Goal: Transaction & Acquisition: Purchase product/service

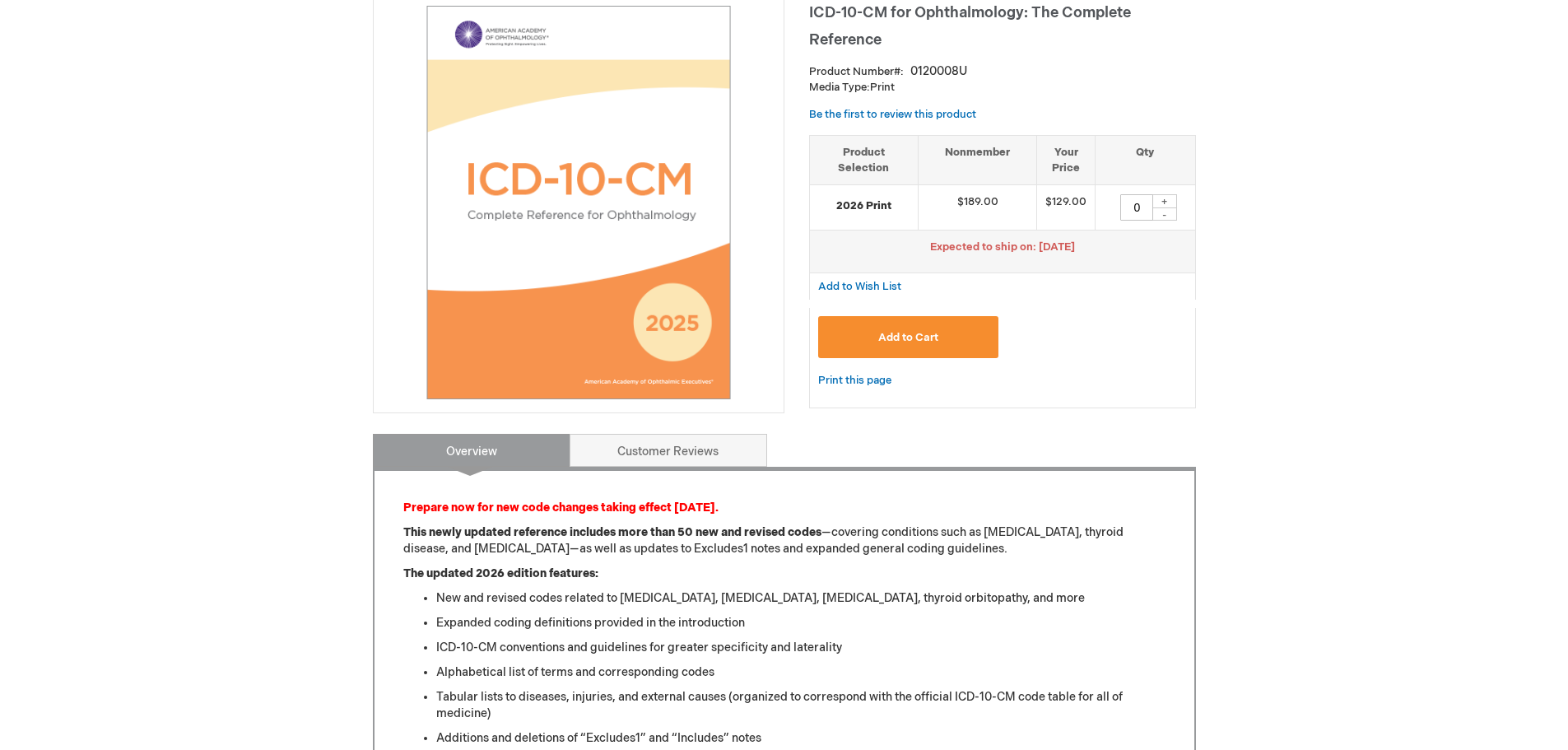
scroll to position [165, 0]
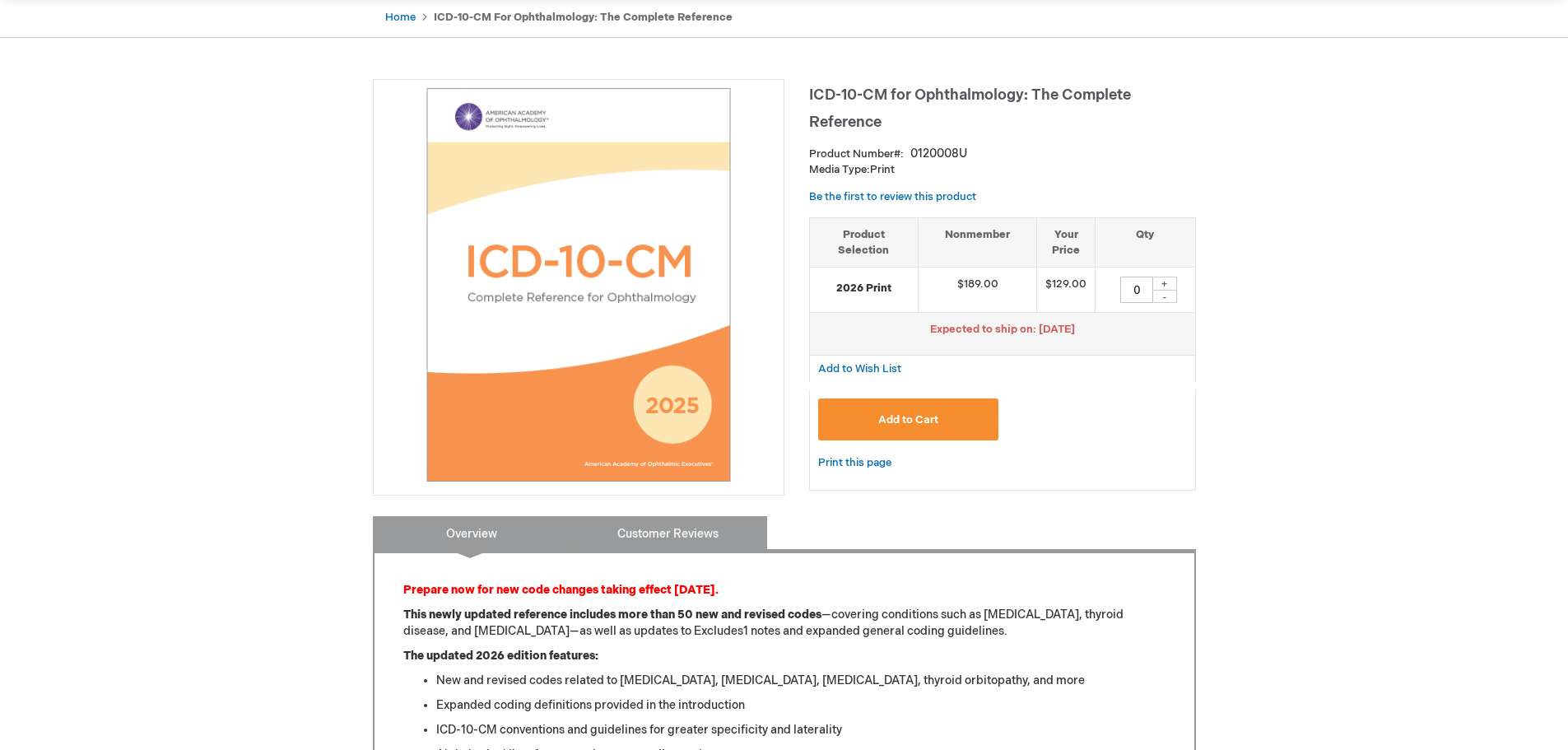
click at [667, 525] on link "Customer Reviews" at bounding box center [668, 532] width 198 height 33
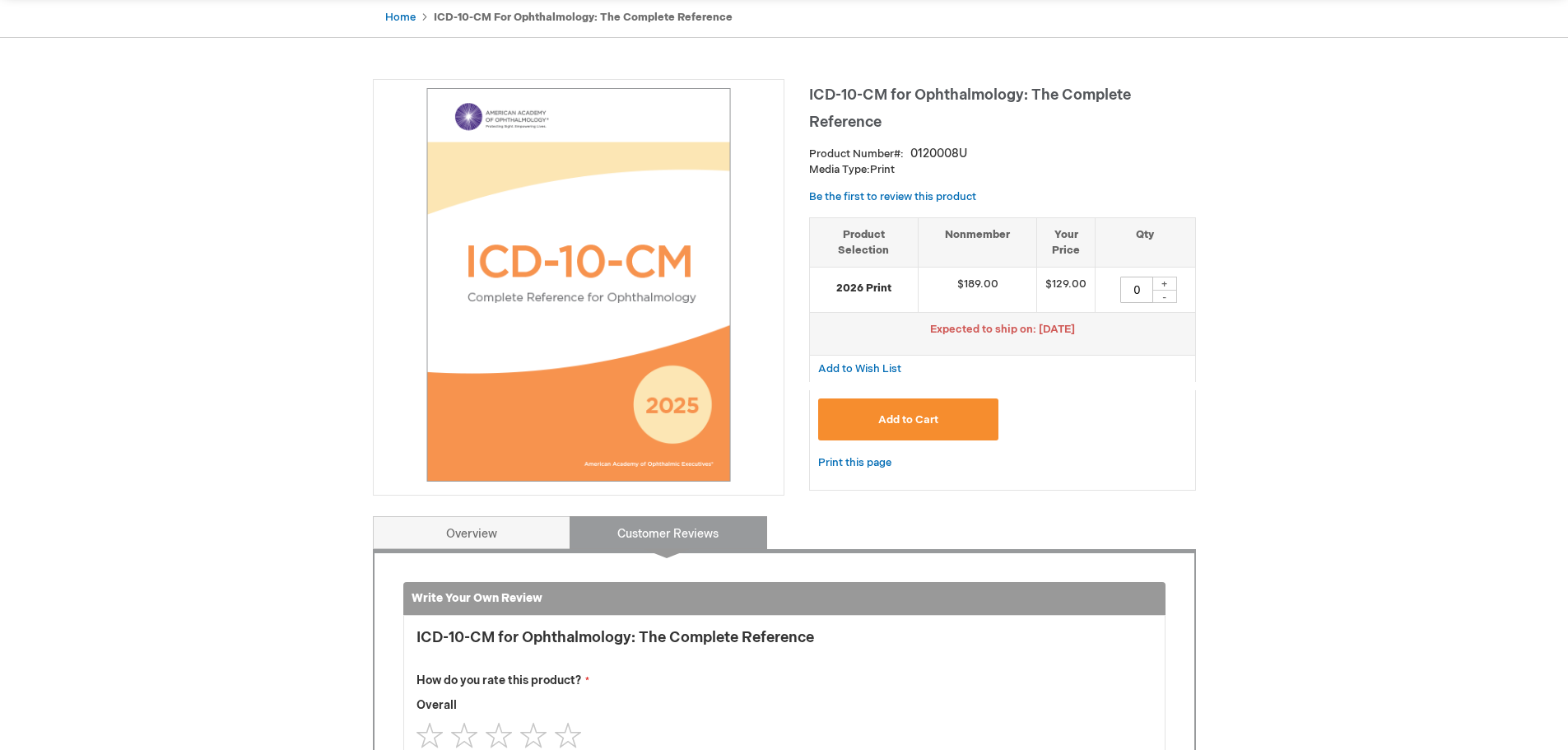
scroll to position [681, 0]
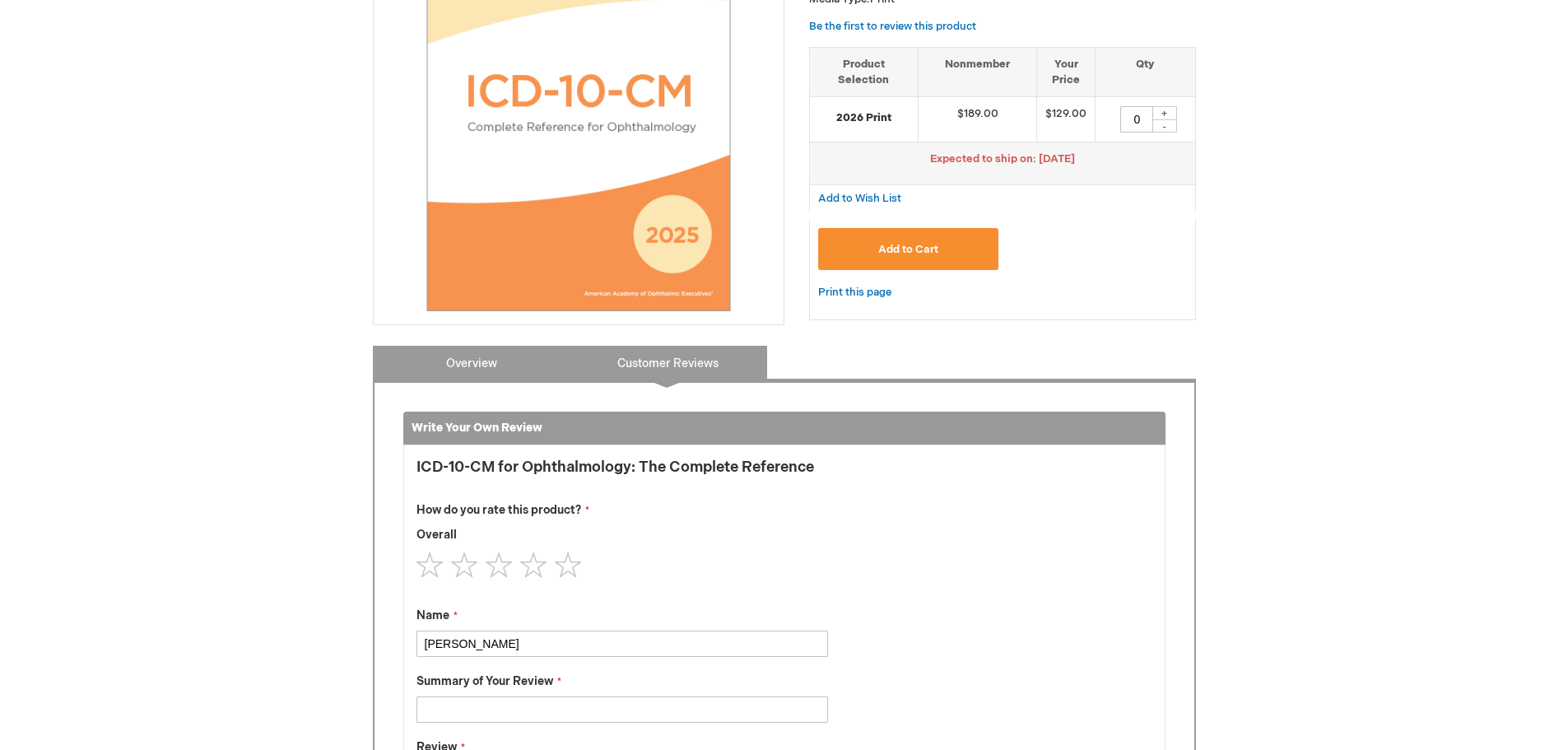
click at [412, 352] on link "Overview" at bounding box center [472, 362] width 198 height 33
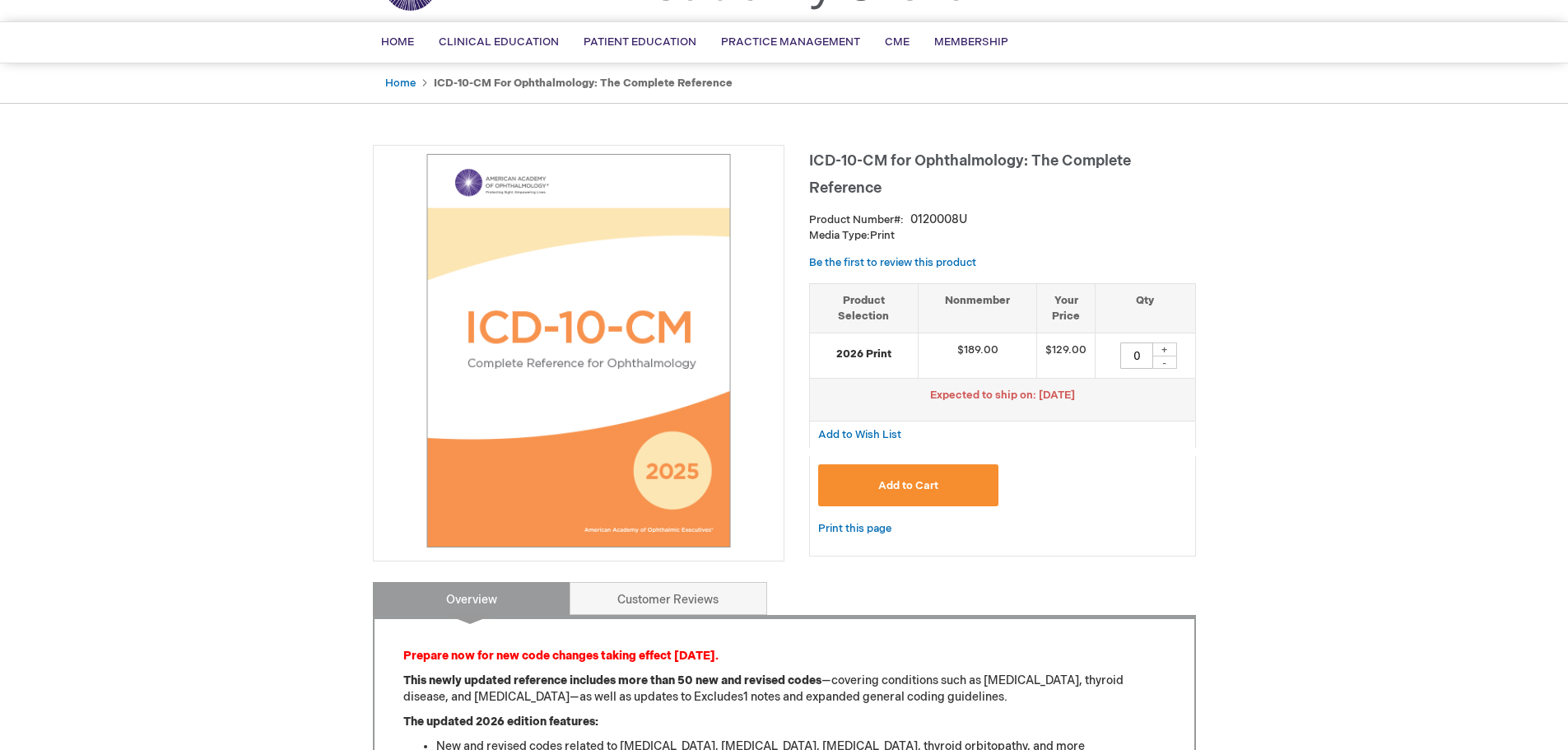
scroll to position [0, 0]
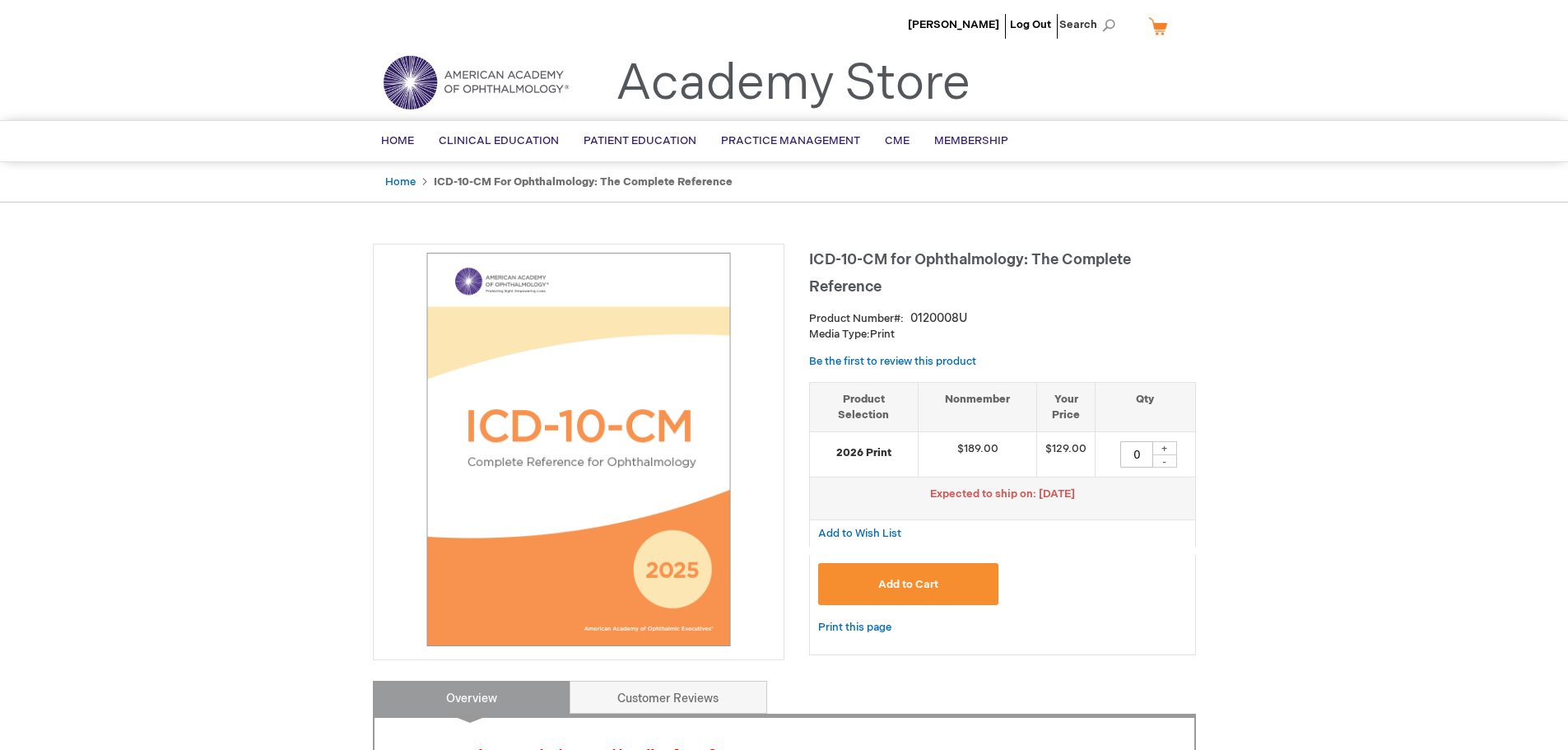
click at [942, 584] on button "Add to Cart" at bounding box center [908, 584] width 181 height 42
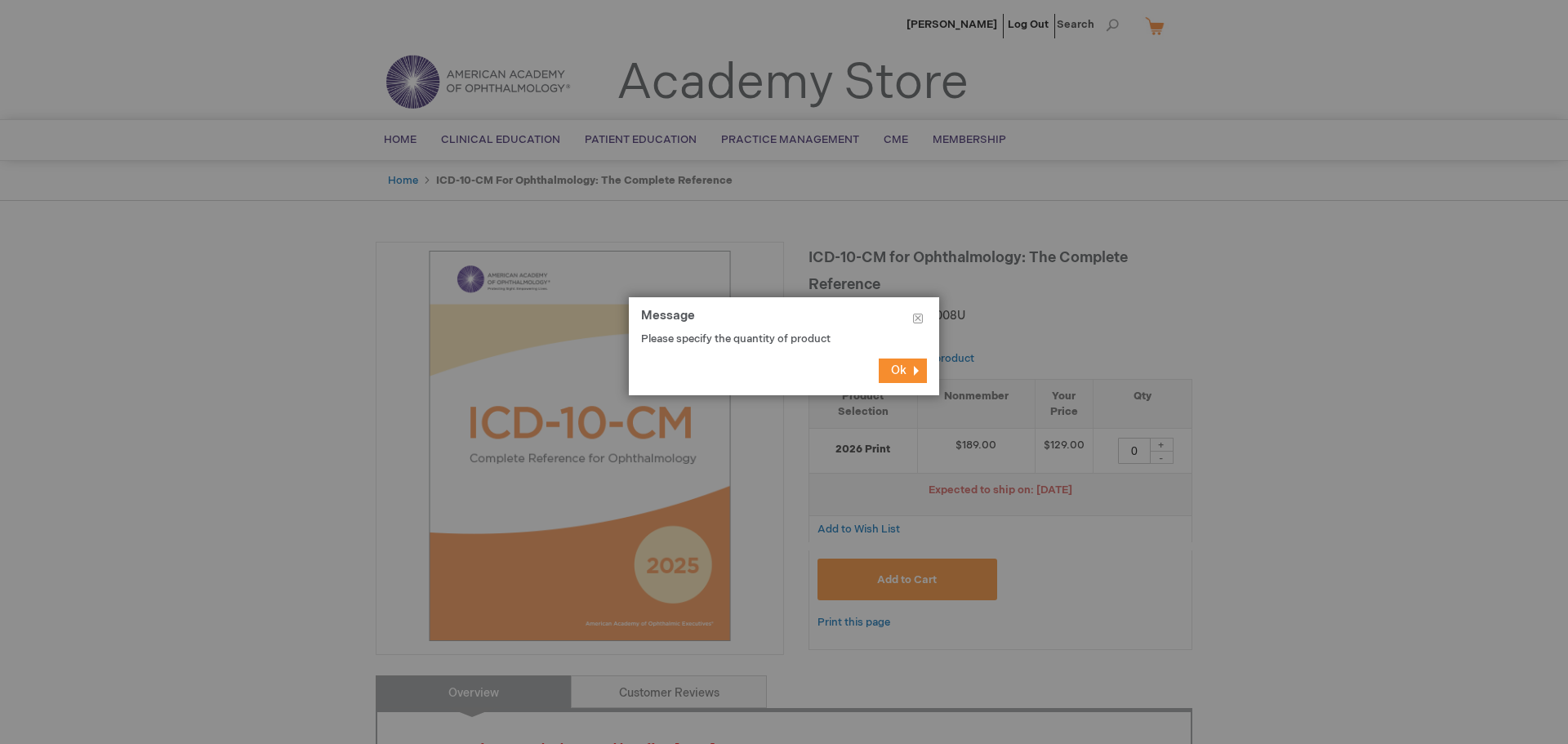
click at [907, 366] on button "Ok" at bounding box center [903, 371] width 48 height 24
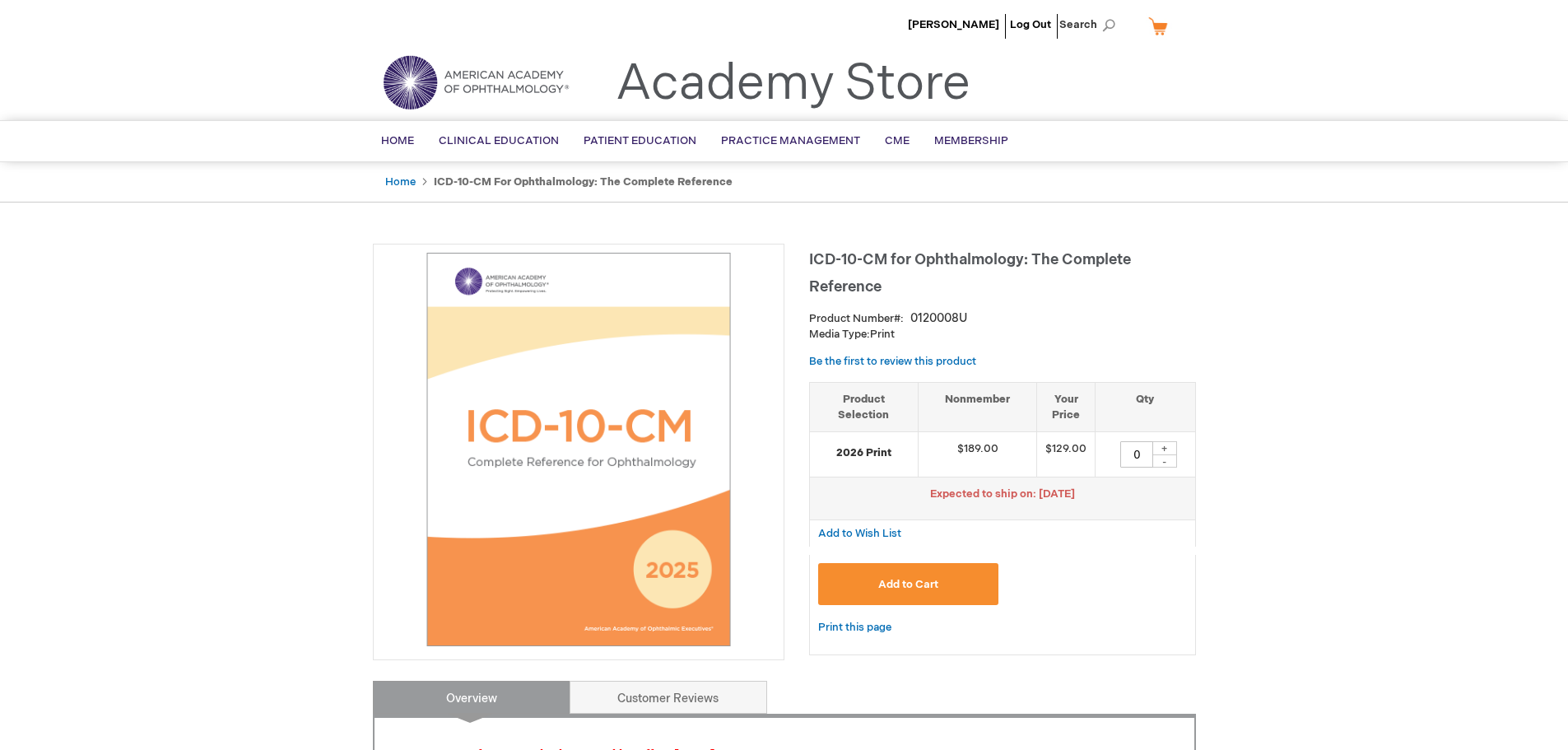
click at [1162, 444] on div "+" at bounding box center [1164, 448] width 24 height 14
type input "1"
click at [958, 581] on button "Add to Cart" at bounding box center [908, 584] width 181 height 42
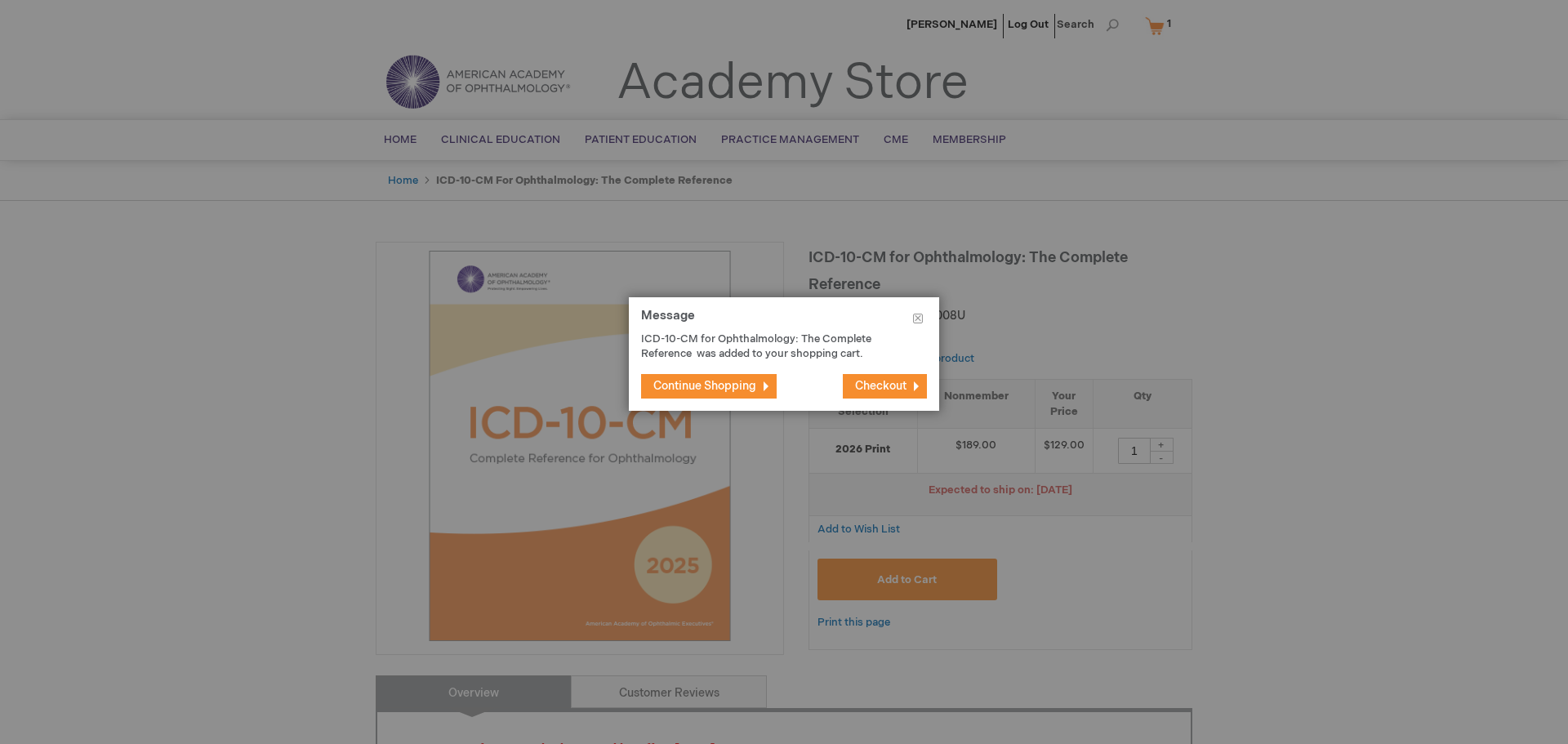
click at [763, 382] on button "Continue Shopping" at bounding box center [709, 386] width 136 height 24
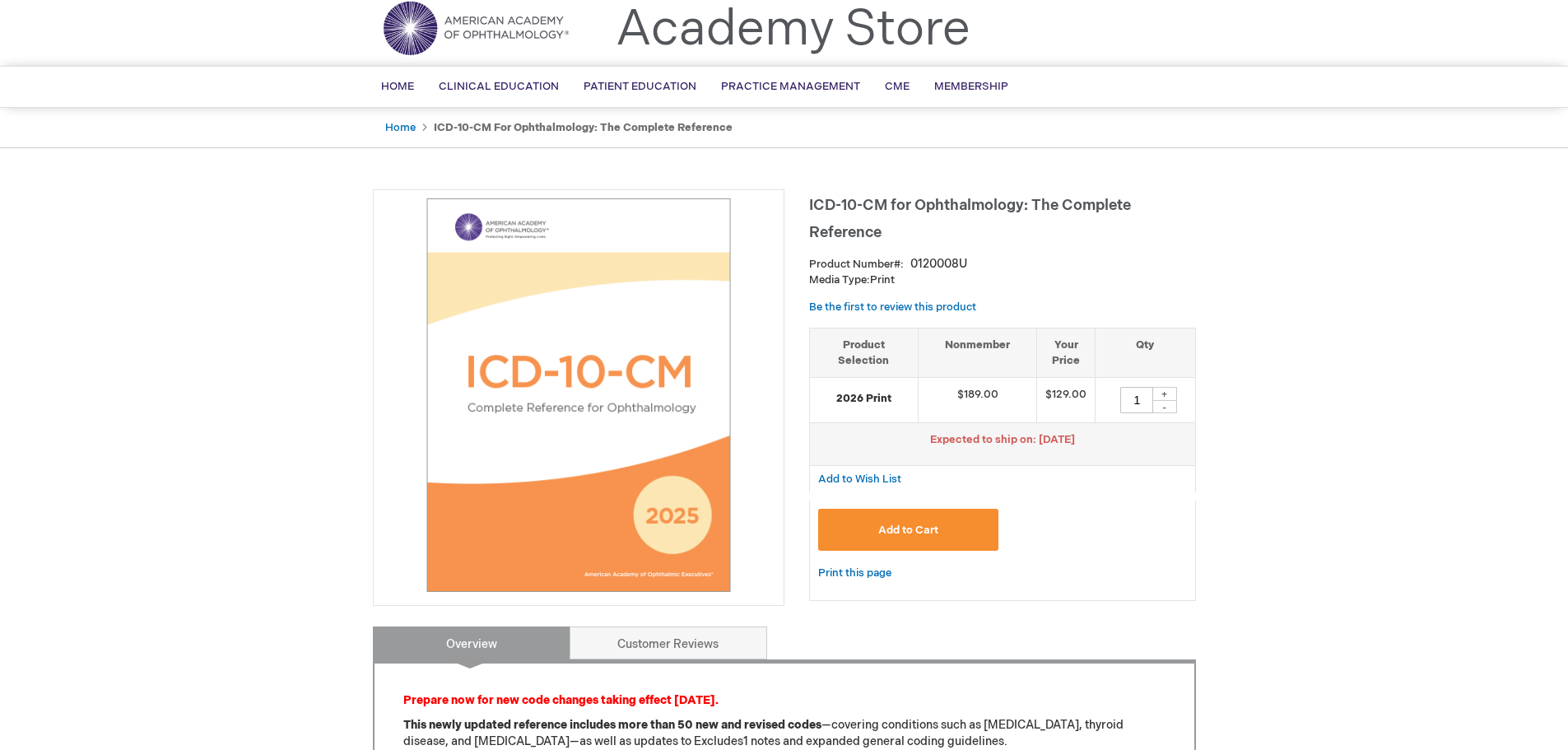
scroll to position [82, 0]
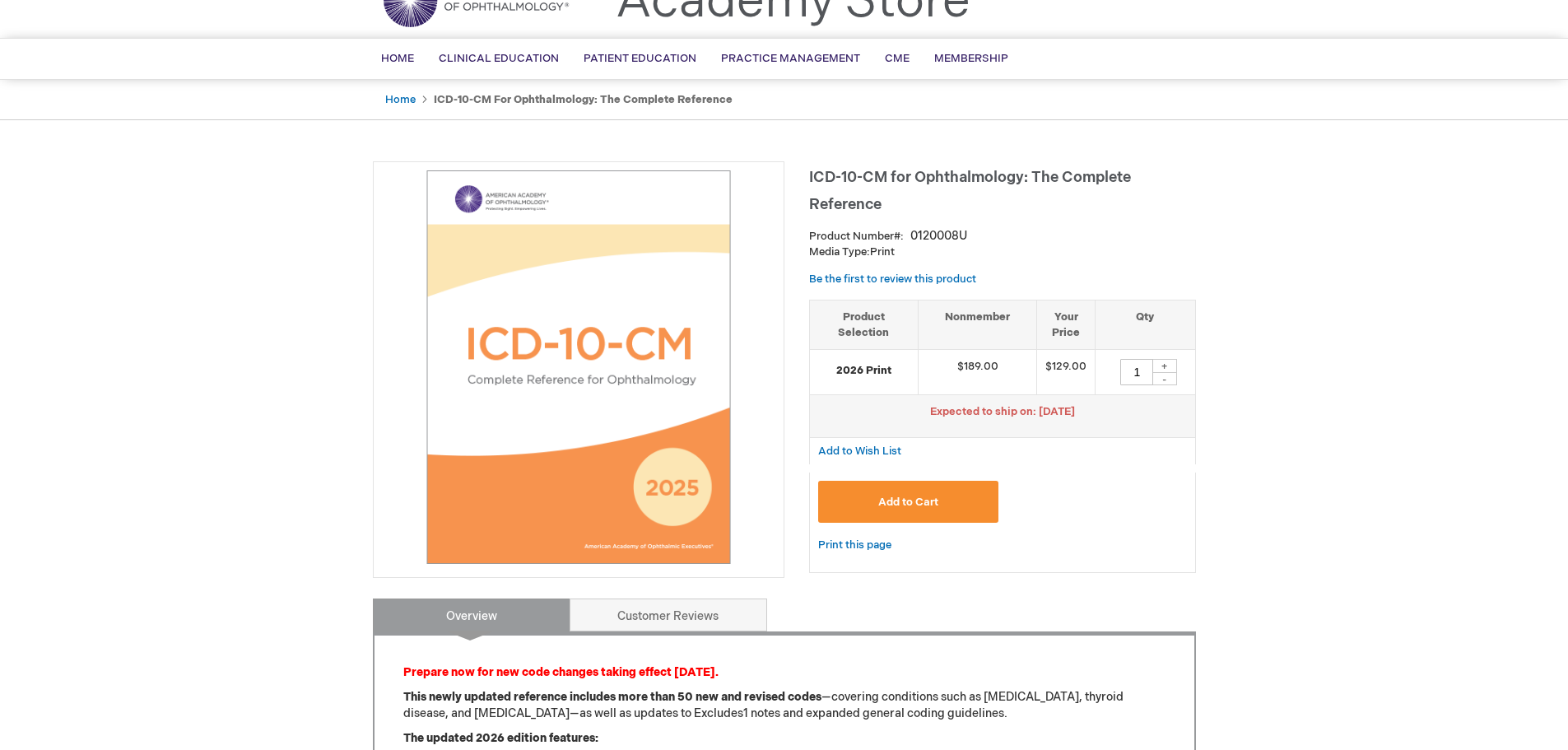
click at [673, 476] on img at bounding box center [579, 368] width 394 height 394
click at [569, 273] on img at bounding box center [579, 368] width 394 height 394
click at [576, 305] on img at bounding box center [579, 368] width 394 height 394
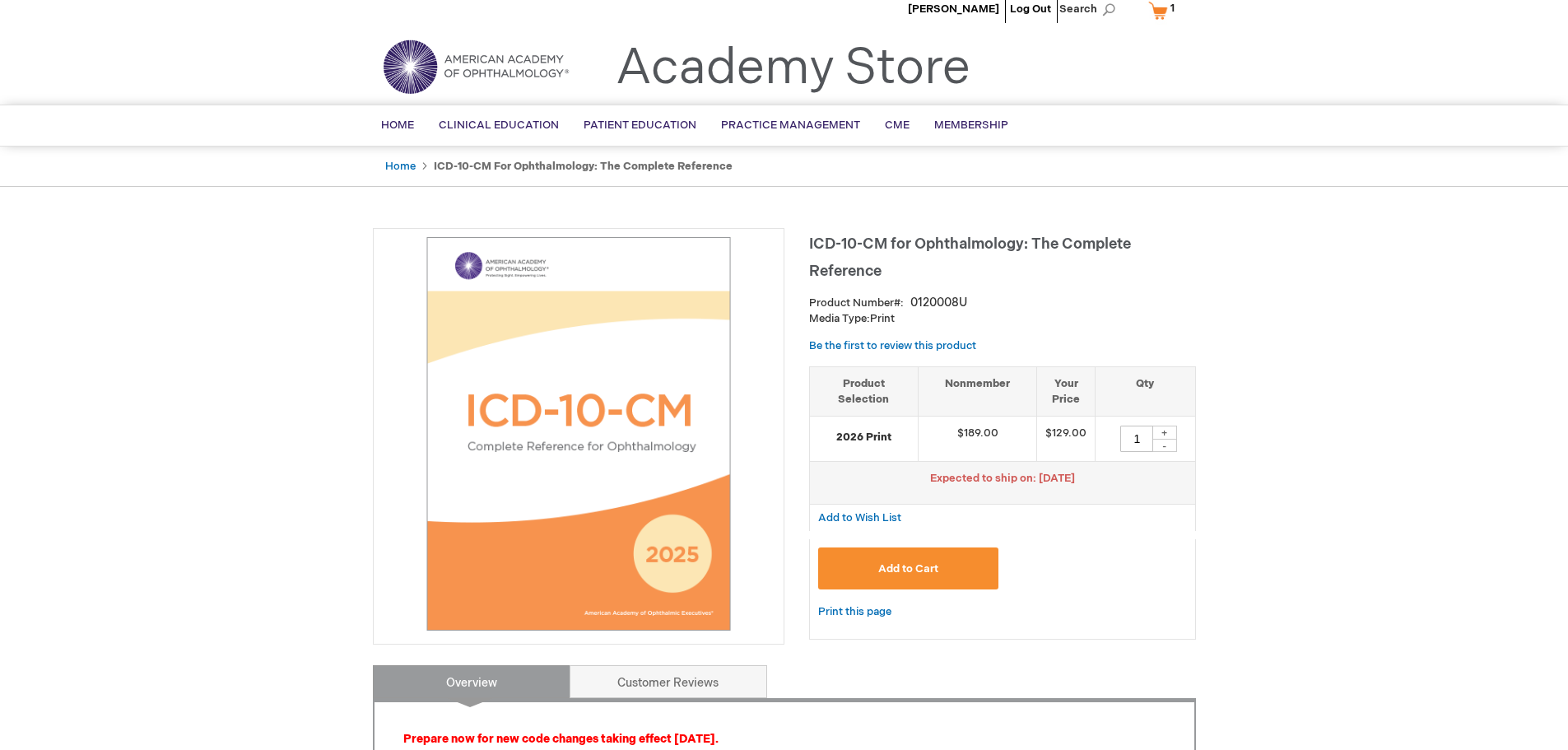
scroll to position [0, 0]
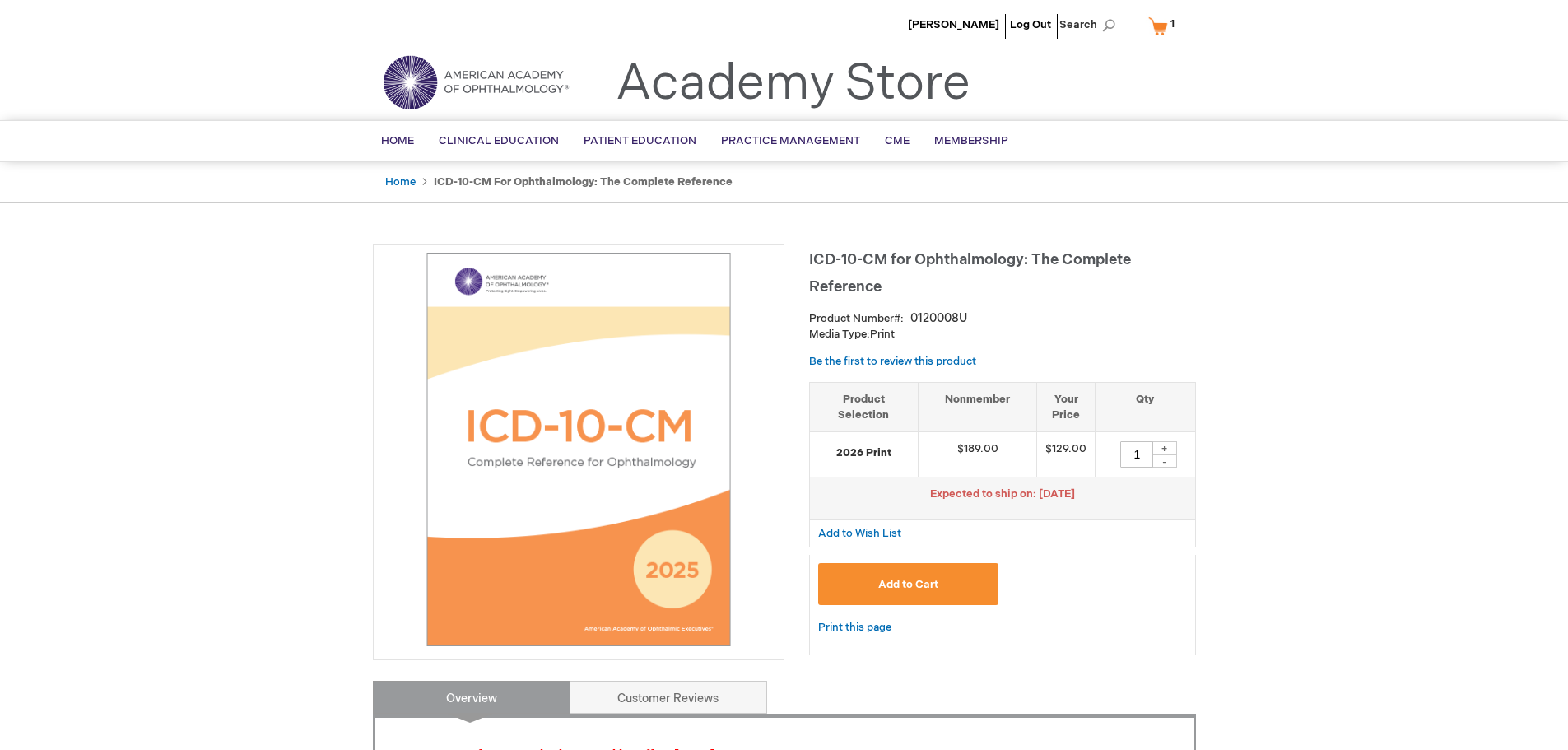
click at [1165, 23] on link "My Cart 1 1 items" at bounding box center [1165, 25] width 41 height 29
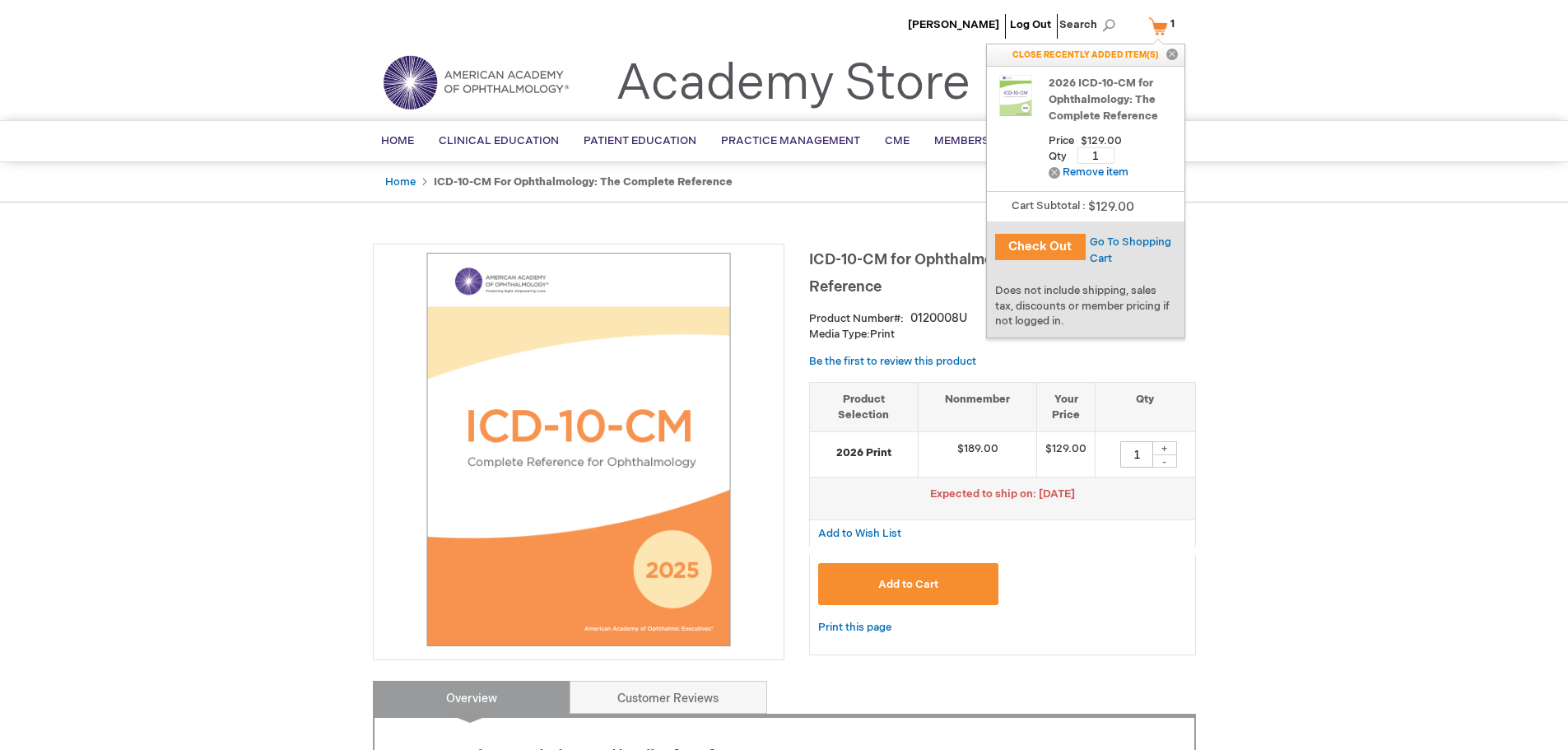
click at [1055, 241] on button "Check Out" at bounding box center [1040, 247] width 90 height 26
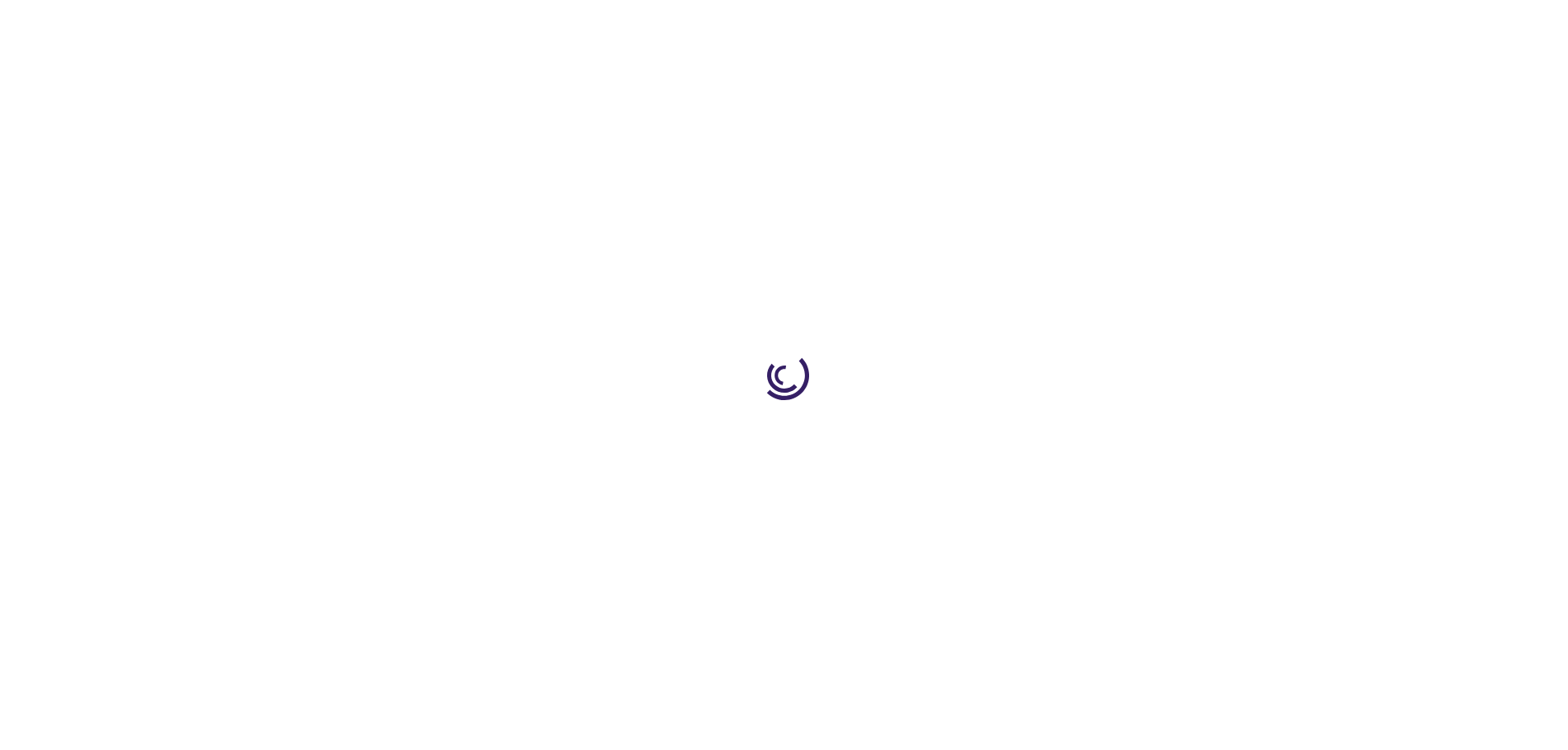
select select "US"
select select "19"
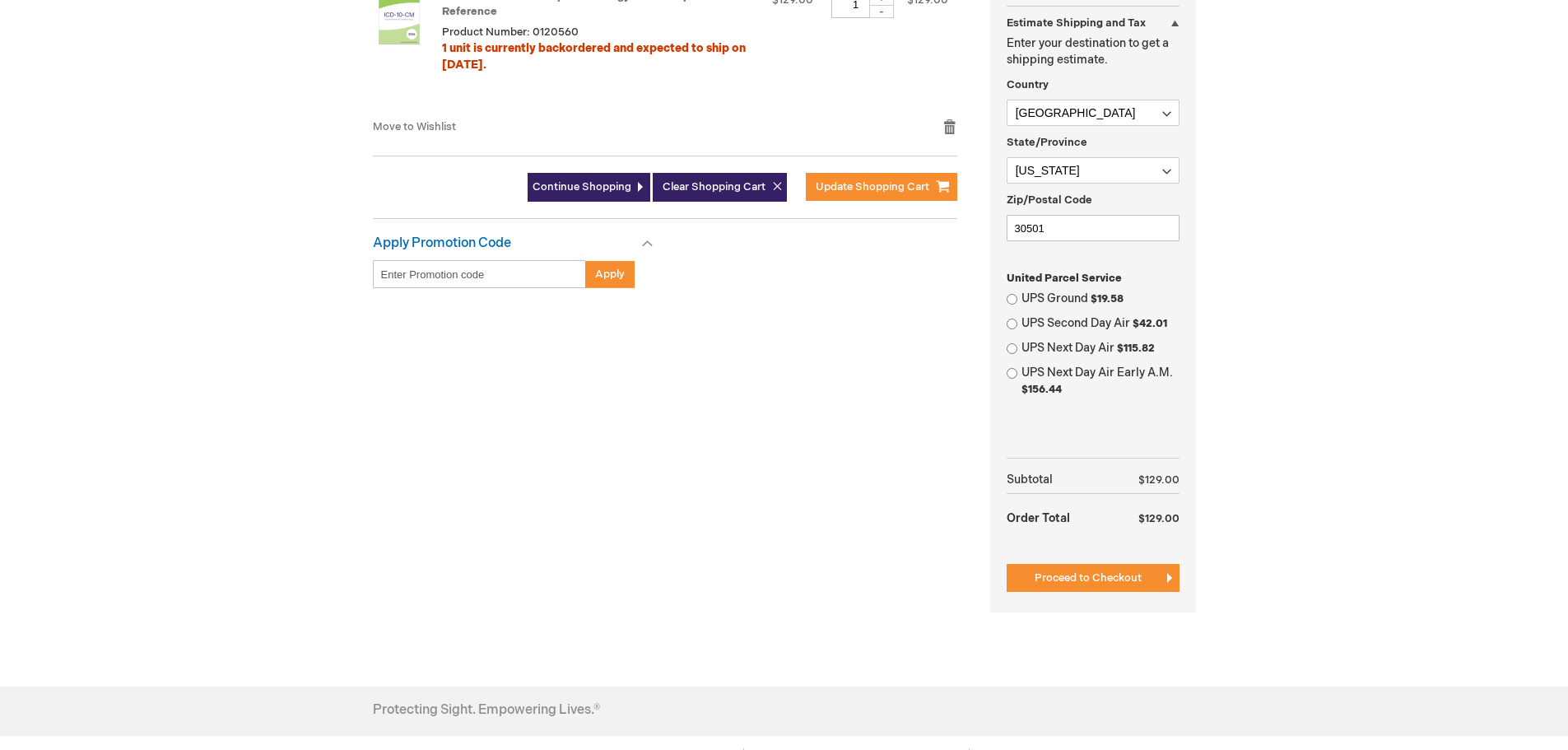
scroll to position [494, 0]
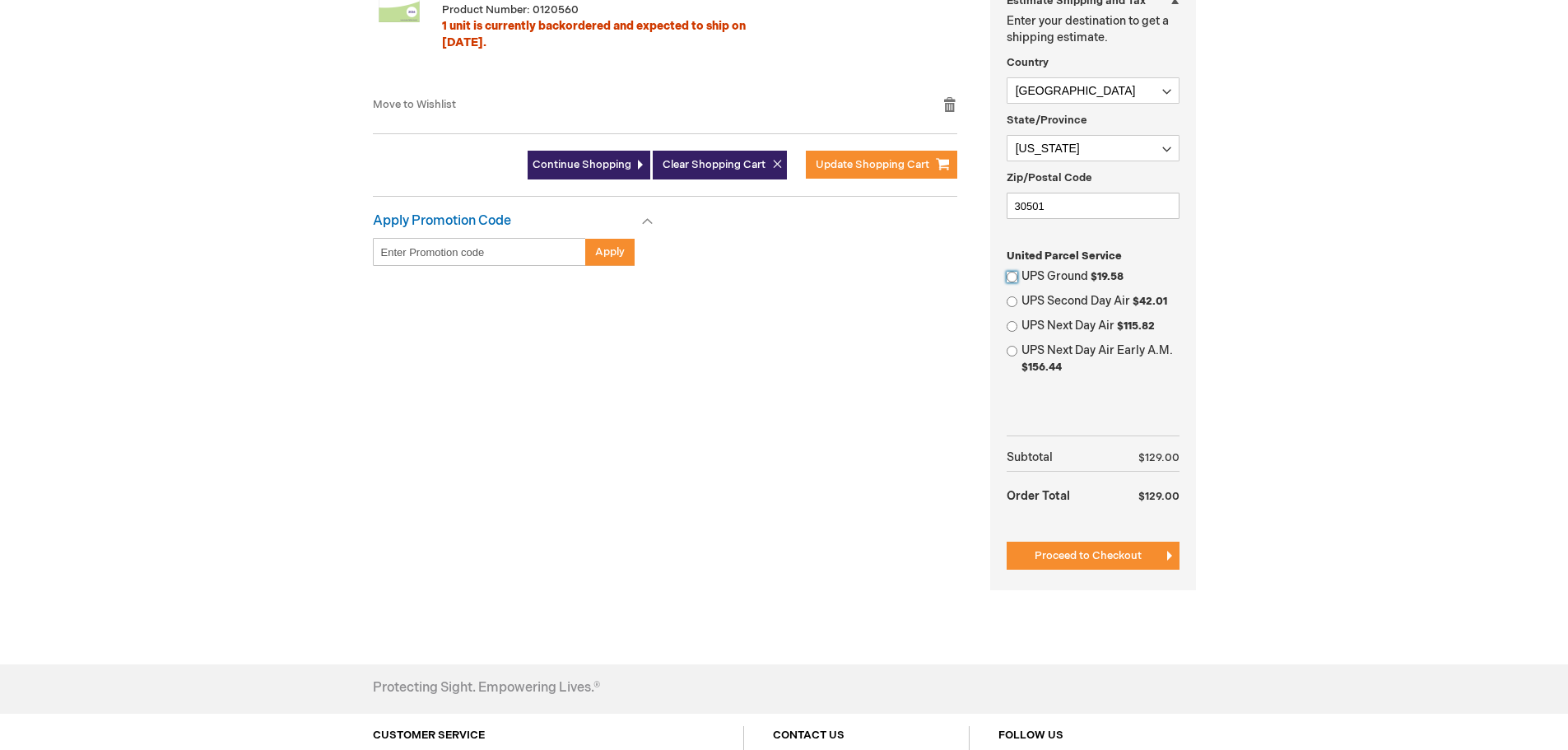
click at [1010, 273] on input "UPS Ground $19.58" at bounding box center [1012, 277] width 10 height 10
radio input "true"
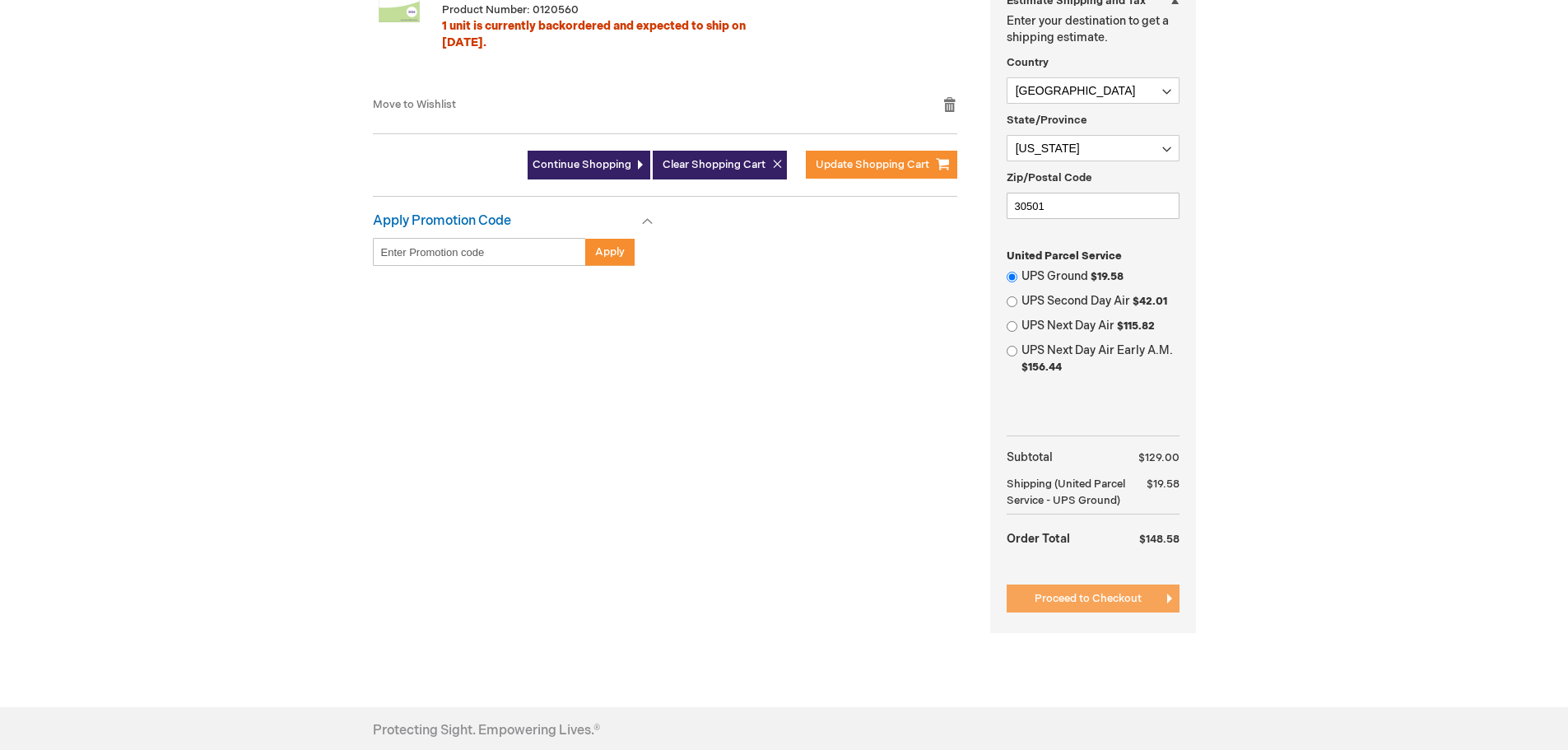
click at [1081, 595] on span "Proceed to Checkout" at bounding box center [1087, 598] width 107 height 13
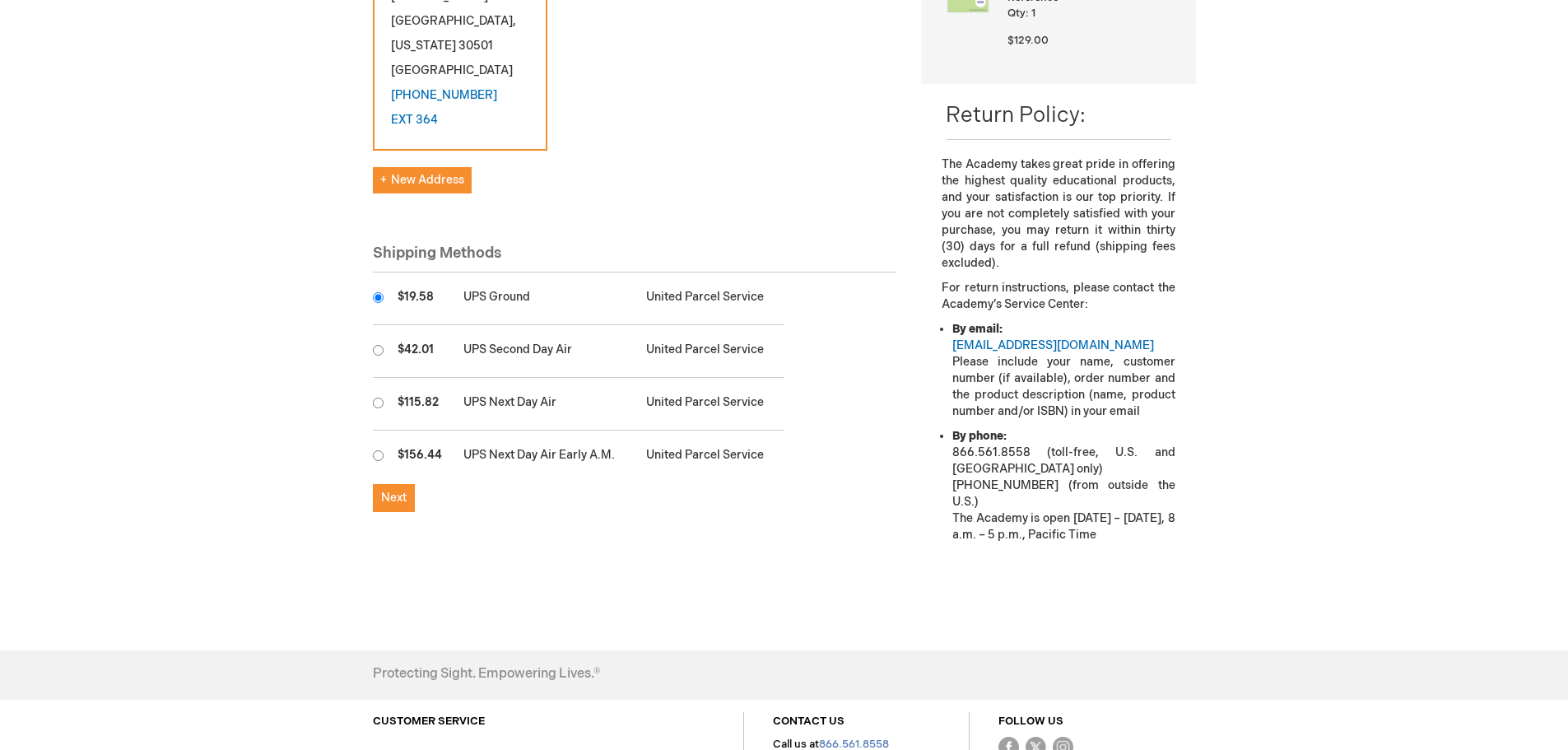
scroll to position [412, 0]
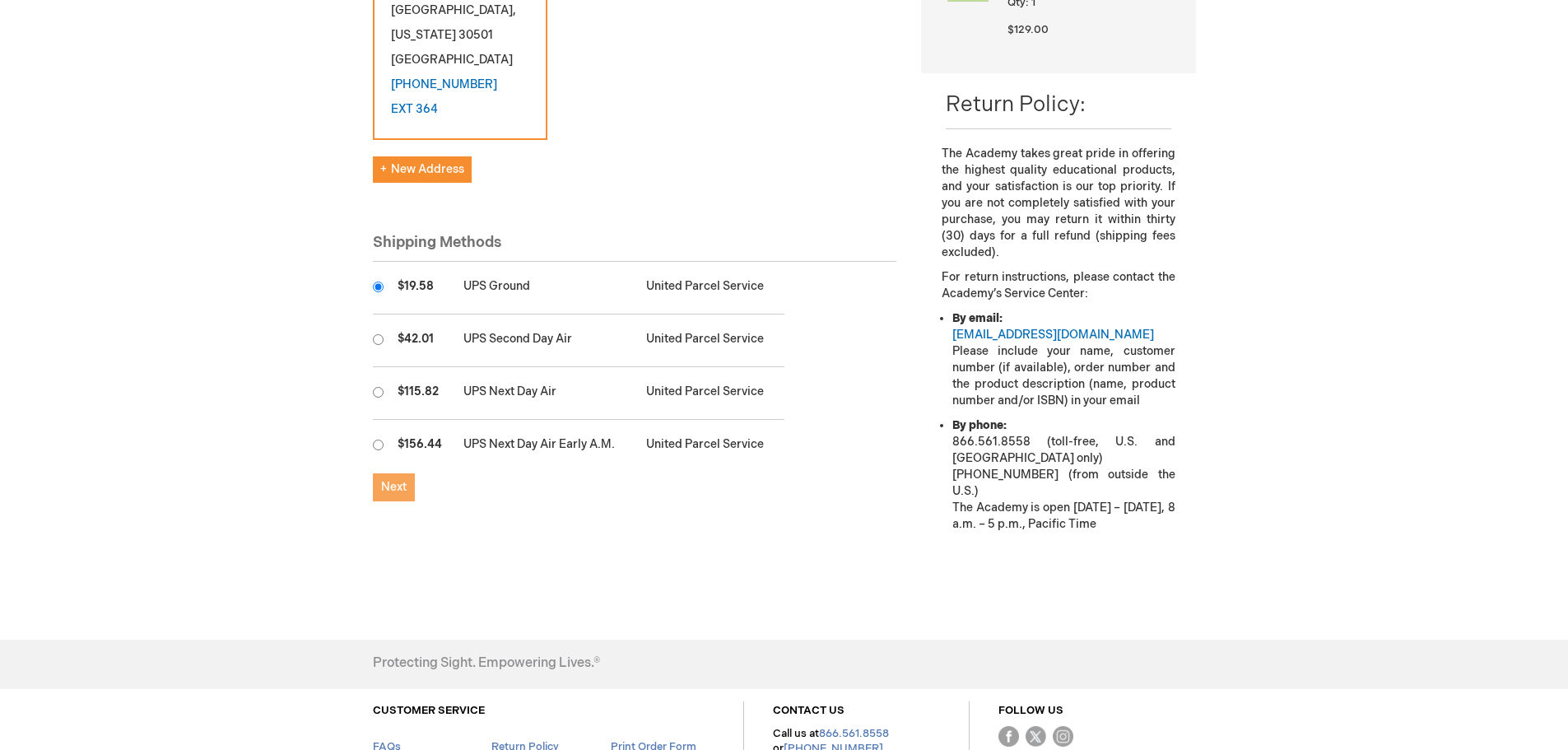
click at [387, 479] on span "Next" at bounding box center [394, 486] width 25 height 14
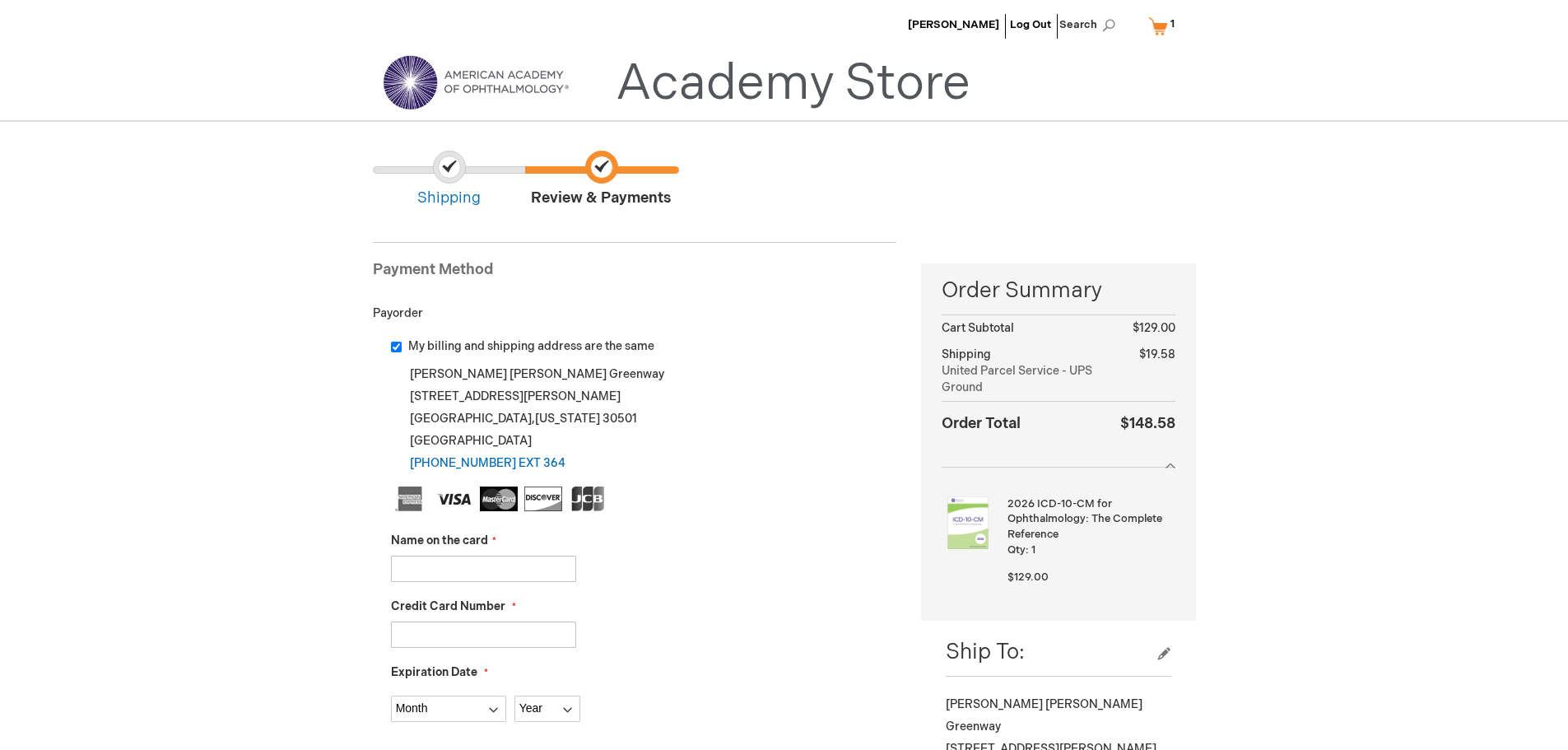
click at [429, 573] on input "Name on the card" at bounding box center [484, 569] width 185 height 26
type input "Brett Mercer"
type input "5528697898549410"
click at [414, 710] on select "Month 01 - January 02 - February 03 - March 04 - April 05 - May 06 - June 07 - …" at bounding box center [448, 708] width 115 height 26
select select "9"
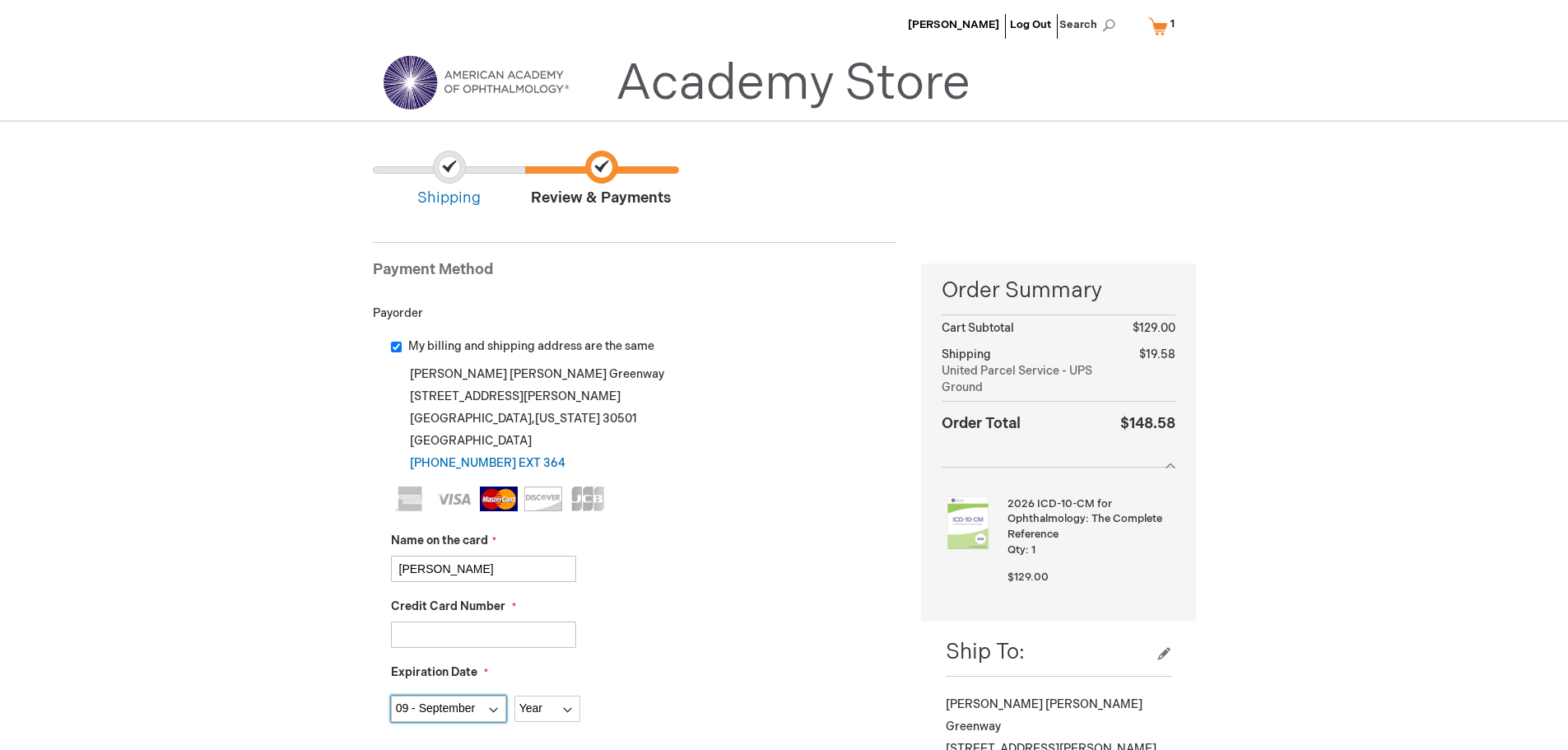
click at [391, 695] on select "Month 01 - January 02 - February 03 - March 04 - April 05 - May 06 - June 07 - …" at bounding box center [448, 708] width 115 height 26
click at [543, 711] on select "Year 2025 2026 2027 2028 2029 2030 2031 2032 2033 2034 2035" at bounding box center [547, 708] width 66 height 26
select select "2029"
click at [514, 695] on select "Year 2025 2026 2027 2028 2029 2030 2031 2032 2033 2034 2035" at bounding box center [547, 708] width 66 height 26
click at [792, 558] on div "Brett Mercer" at bounding box center [644, 569] width 506 height 26
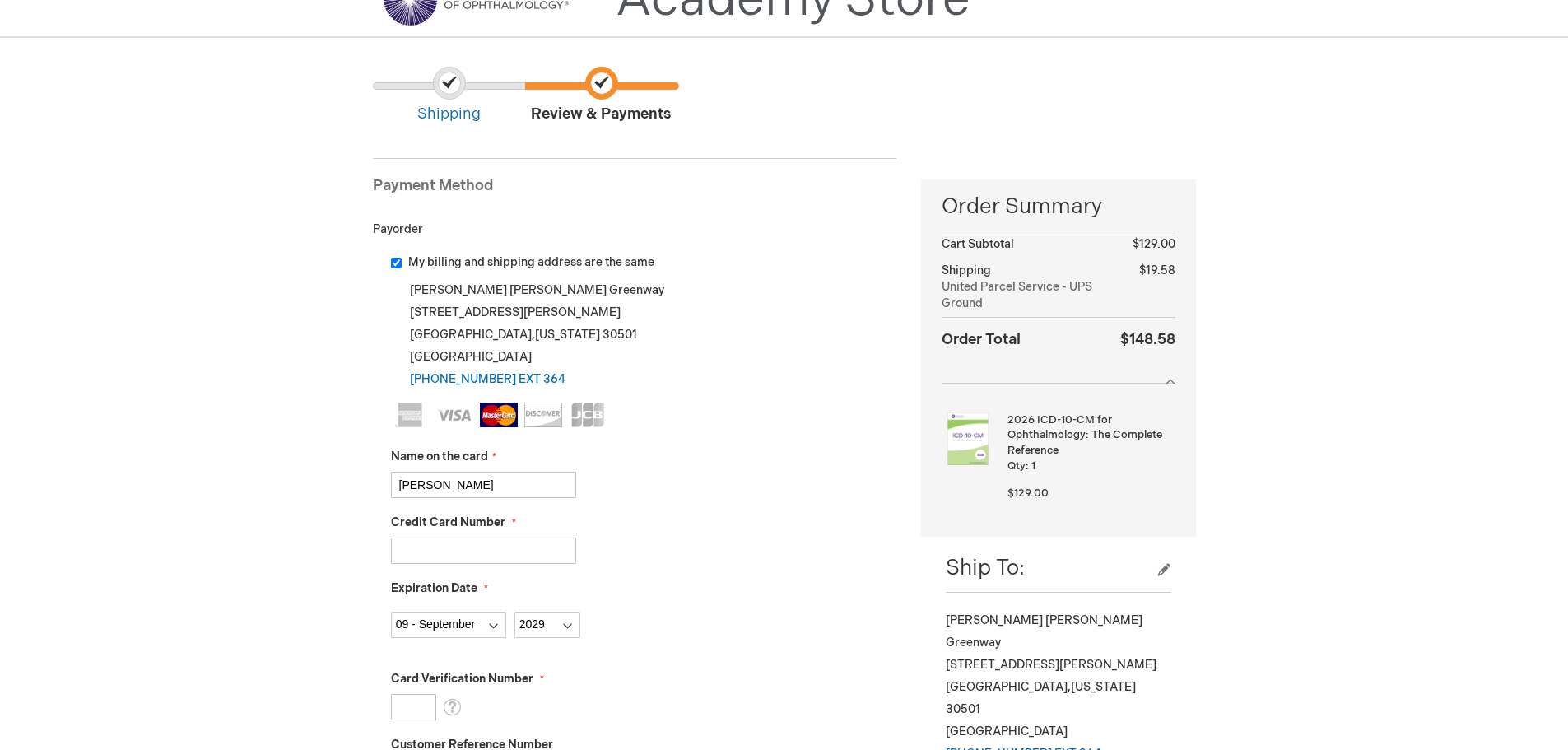
scroll to position [165, 0]
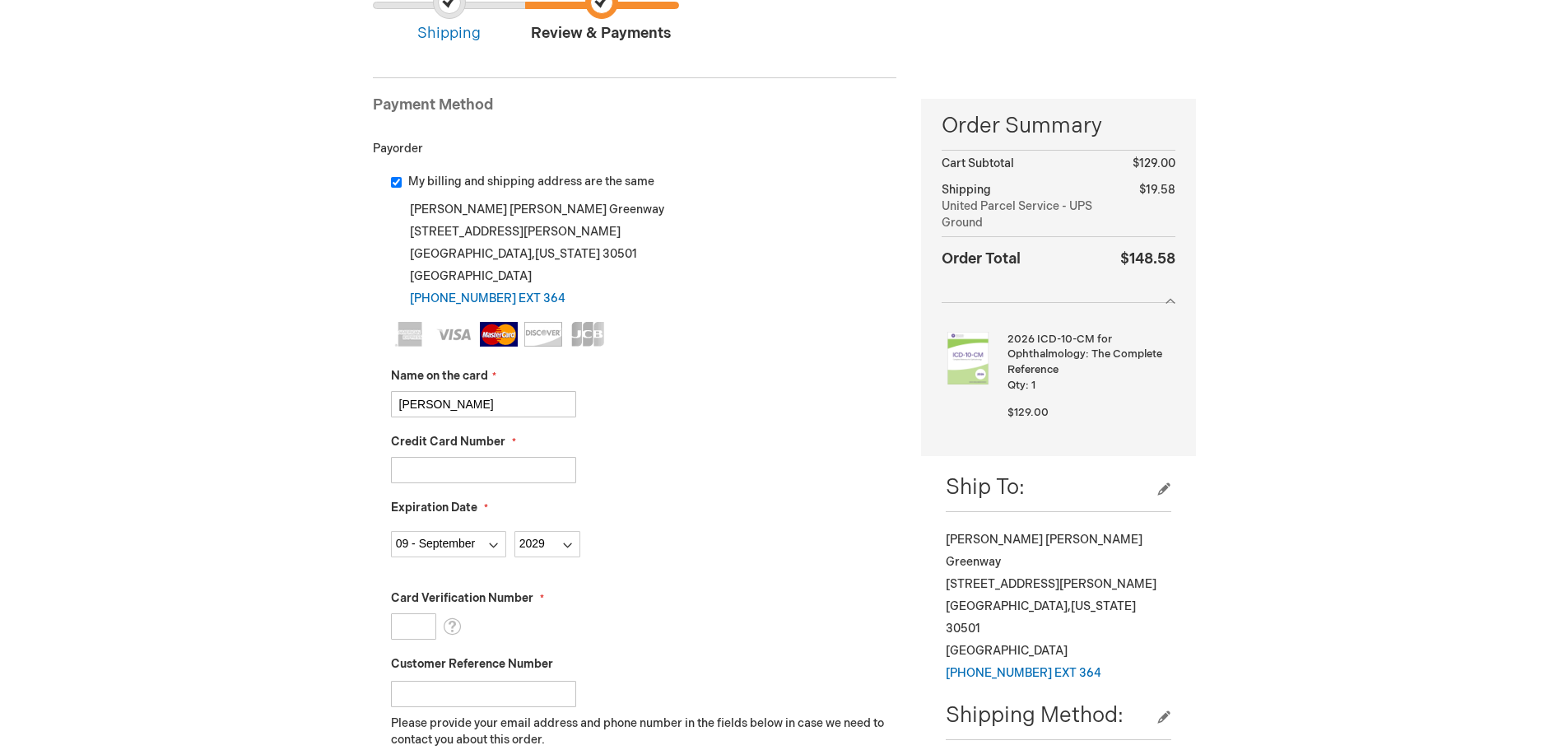
click at [406, 634] on input "Card Verification Number" at bounding box center [413, 626] width 45 height 26
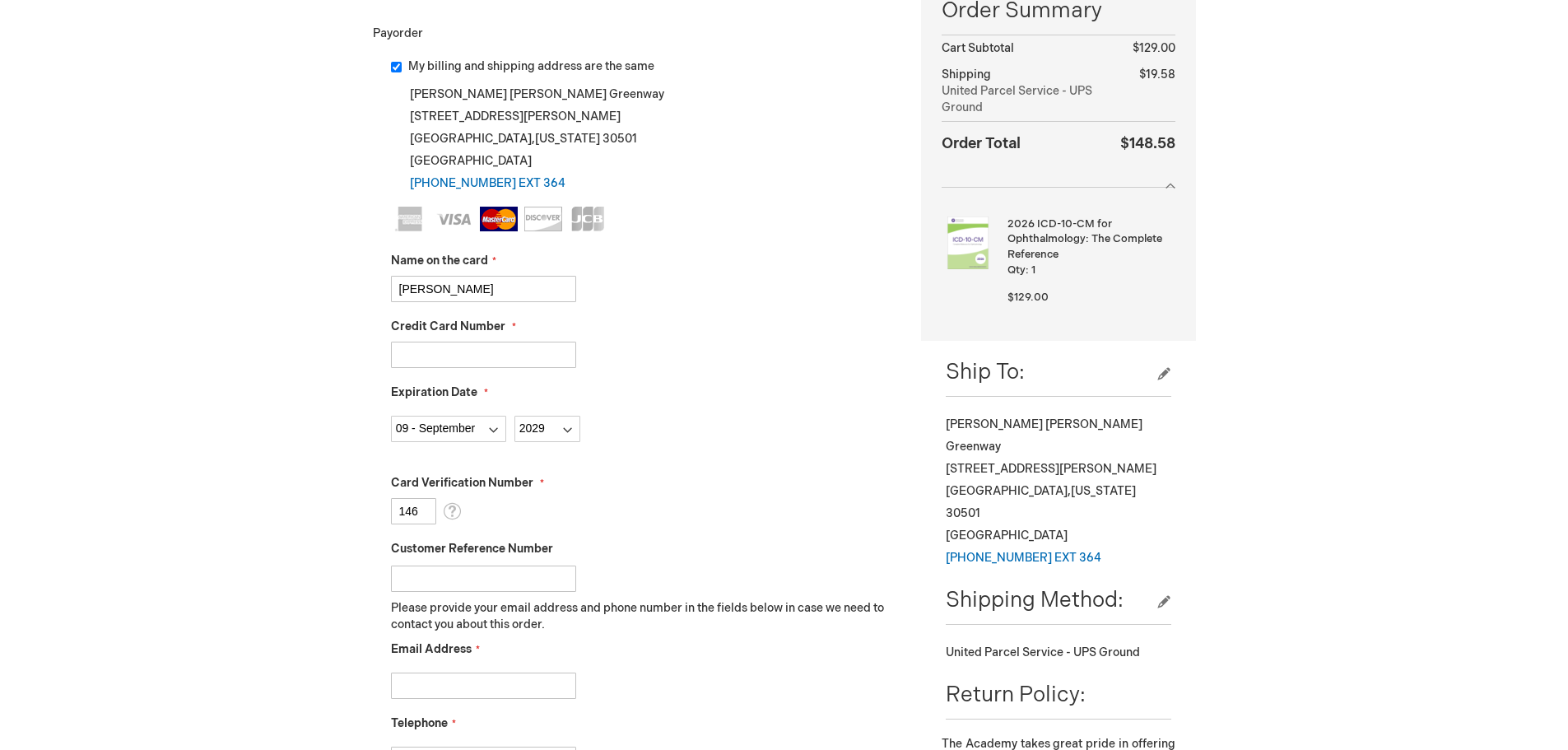
scroll to position [329, 0]
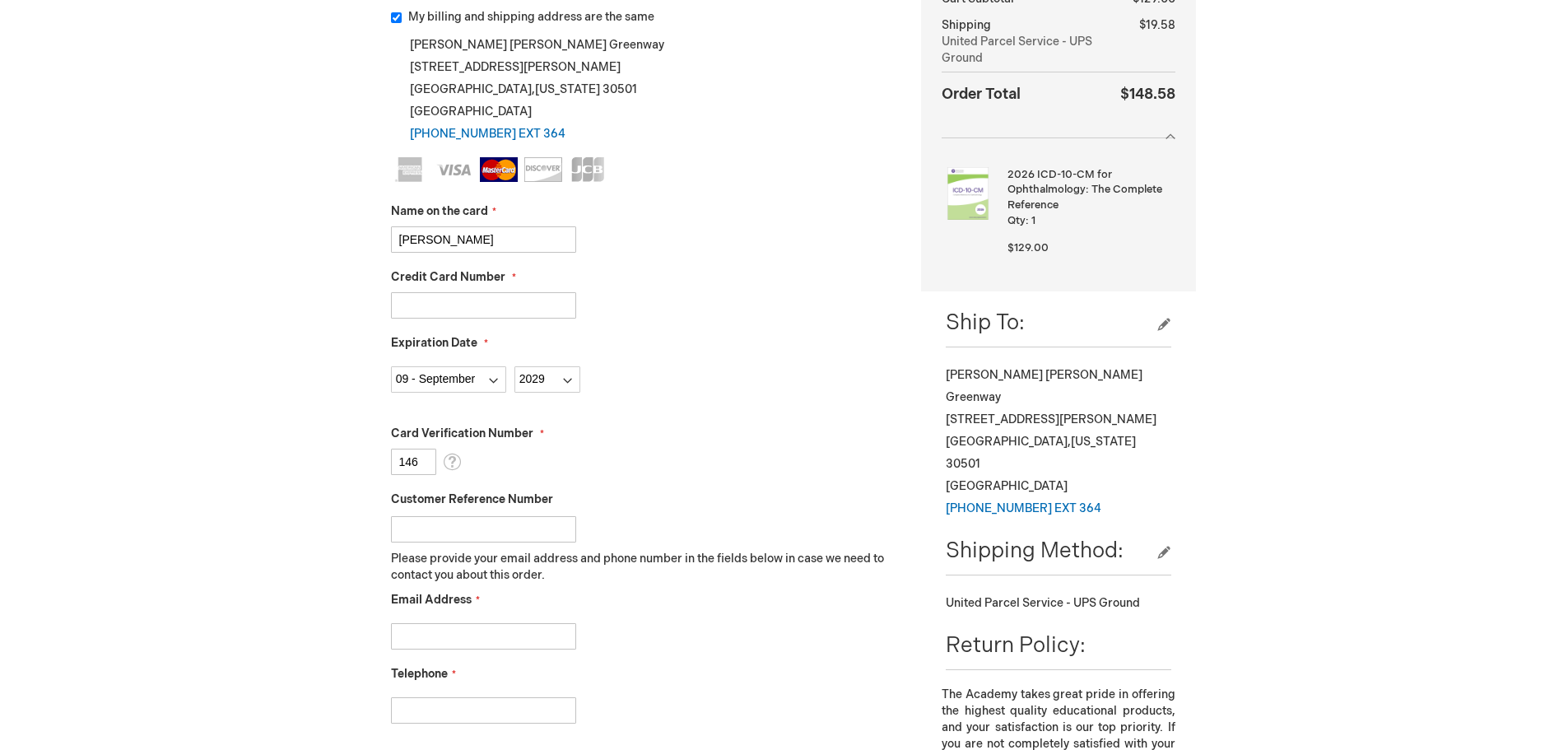
type input "146"
click at [518, 644] on input "Email Address" at bounding box center [484, 636] width 185 height 26
type input "melissa.greenway@aec2020.net"
type input "[PHONE_NUMBER]"
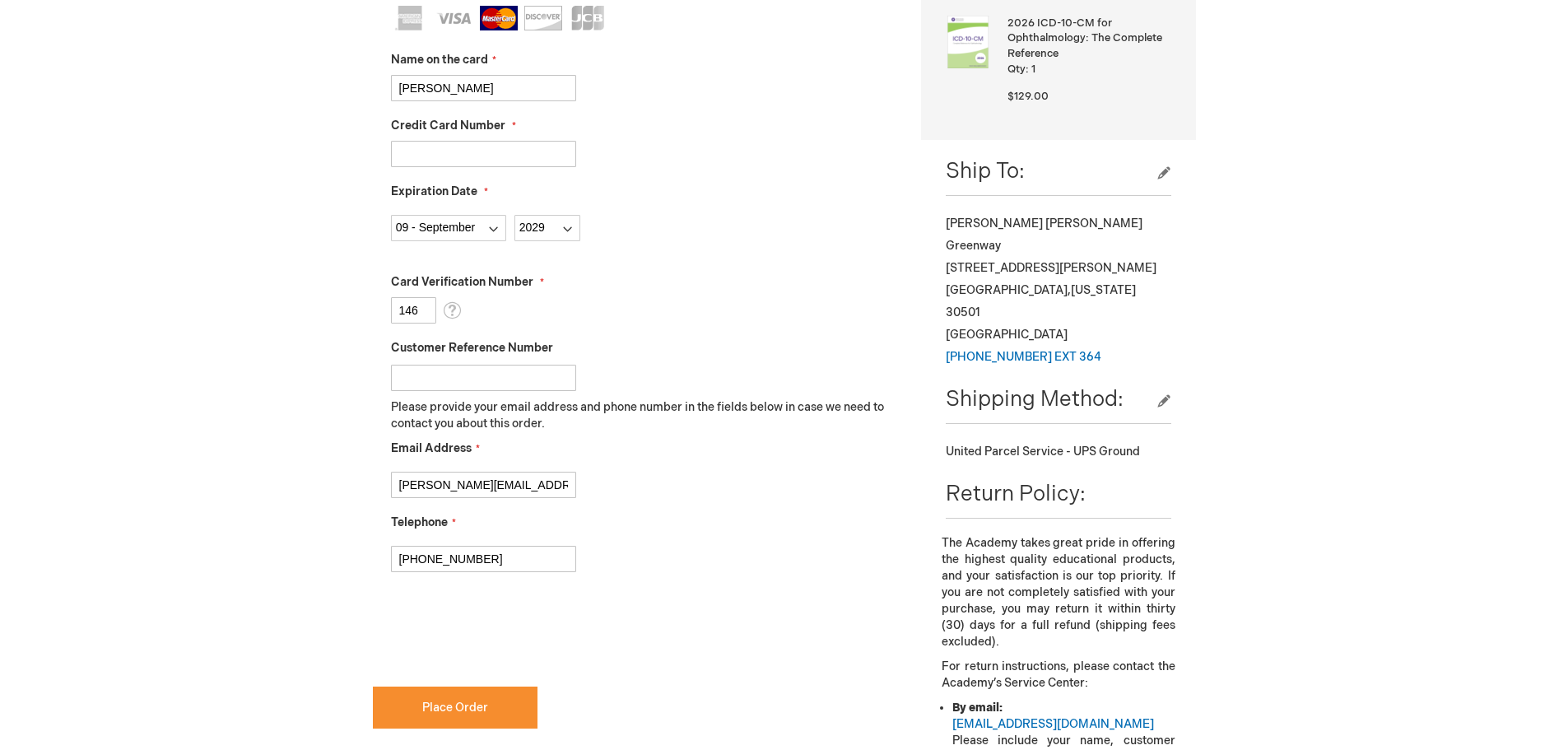
scroll to position [494, 0]
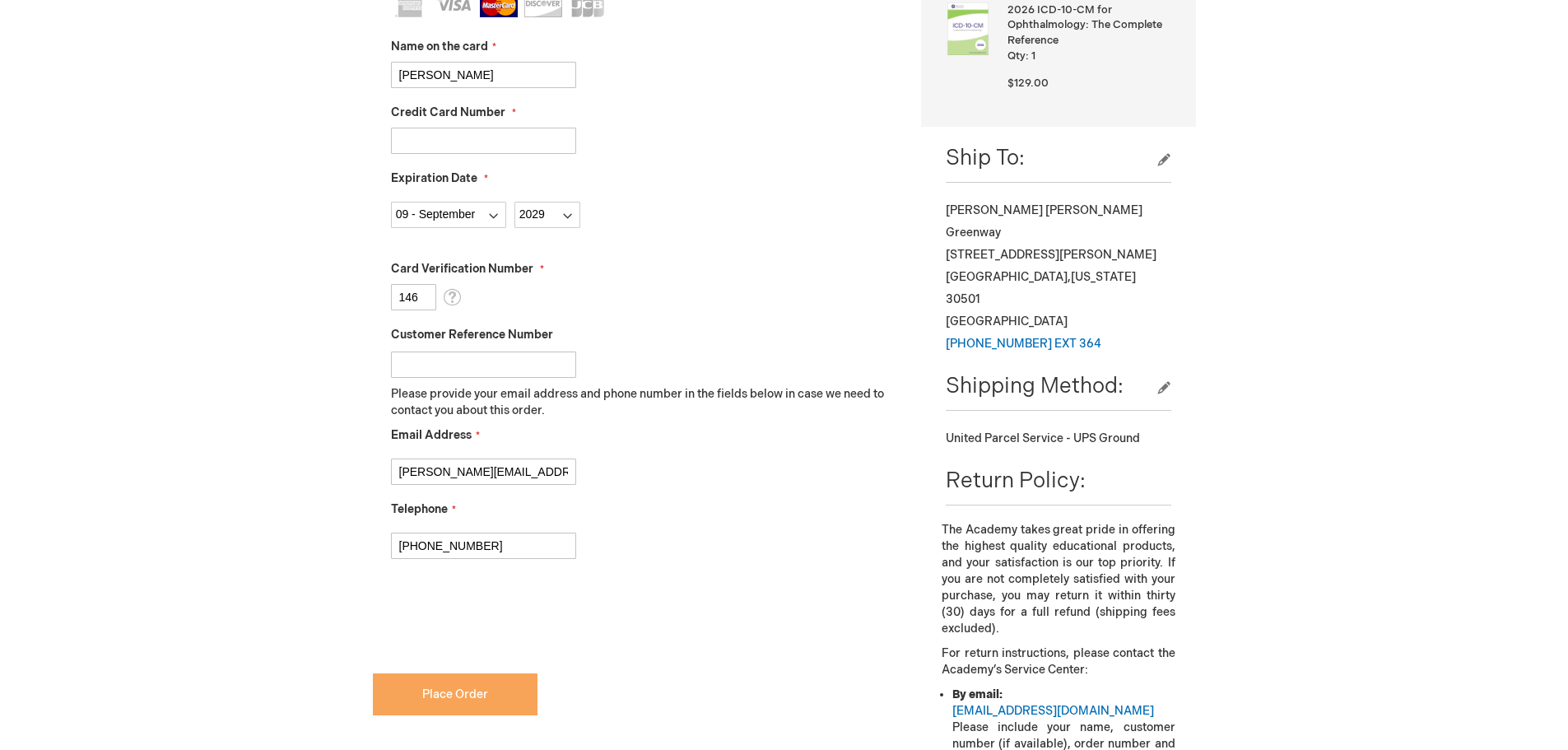
checkbox input "true"
click at [433, 693] on span "Place Order" at bounding box center [455, 695] width 66 height 14
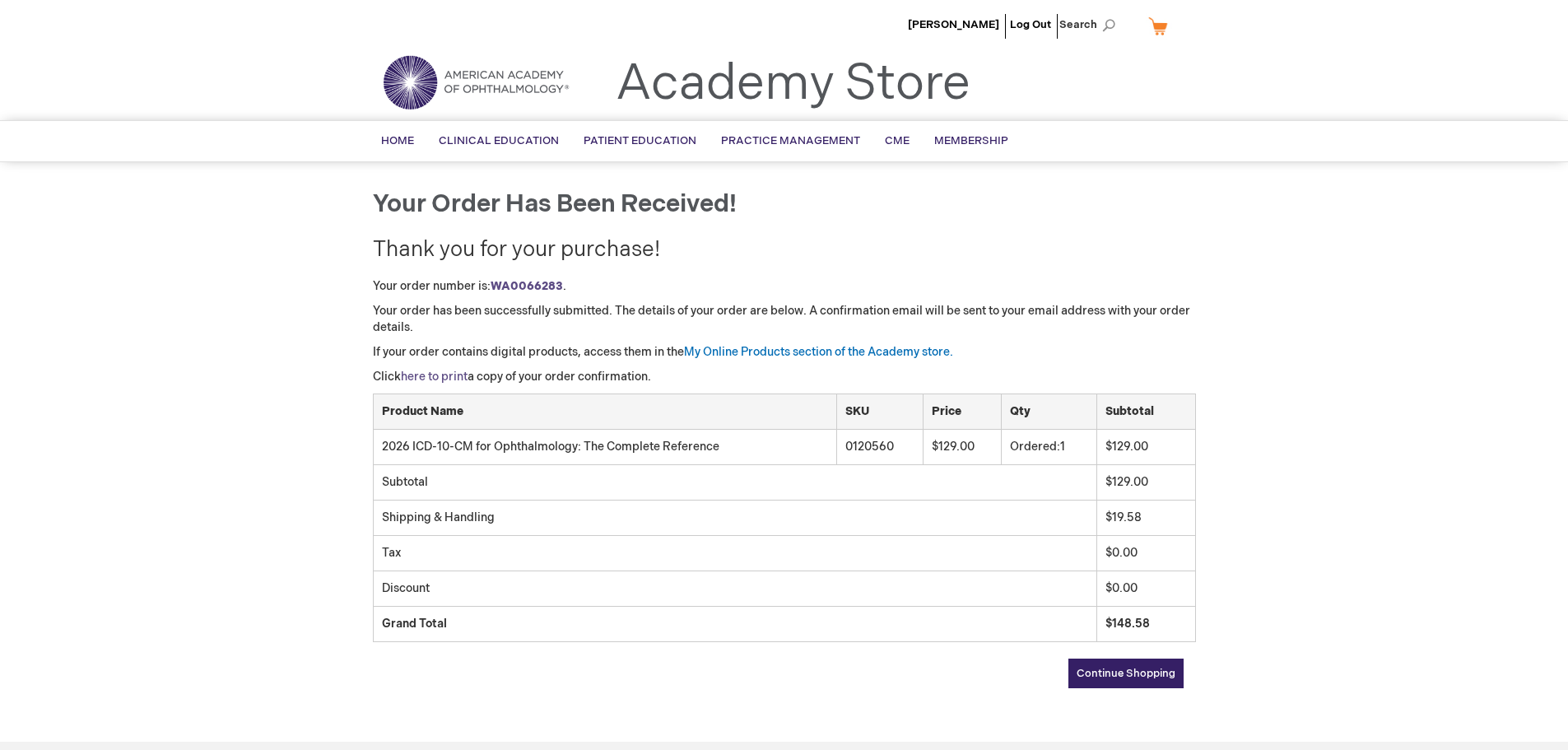
click at [446, 380] on link "here to print" at bounding box center [433, 376] width 67 height 14
click at [1029, 23] on link "Log Out" at bounding box center [1030, 24] width 41 height 13
